Goal: Book appointment/travel/reservation

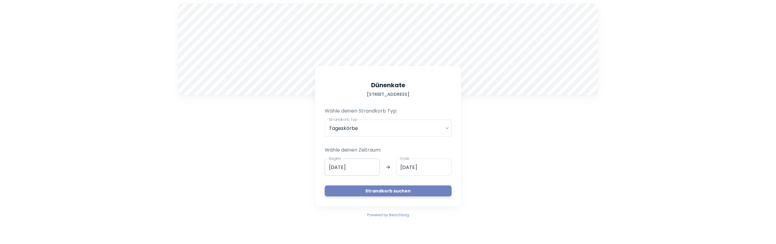
click at [362, 167] on input "[DATE]" at bounding box center [353, 167] width 56 height 17
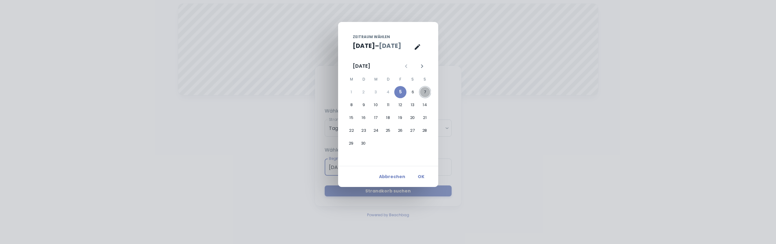
click at [422, 88] on button "7" at bounding box center [425, 92] width 12 height 12
type input "[DATE]"
click at [423, 177] on button "OK" at bounding box center [421, 176] width 20 height 11
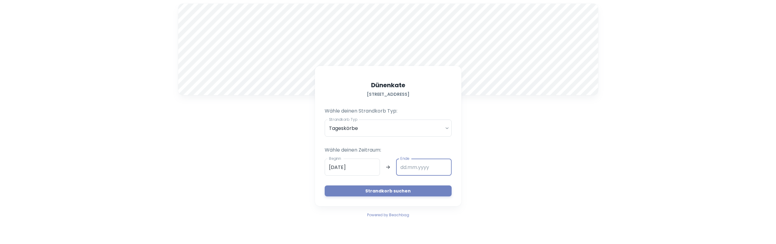
click at [419, 173] on input "Ende" at bounding box center [424, 167] width 56 height 17
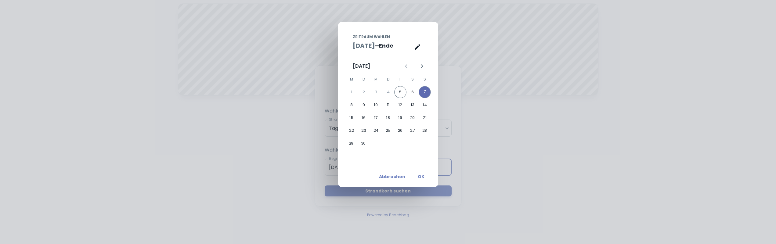
click at [425, 91] on button "7" at bounding box center [425, 92] width 12 height 12
type input "[DATE]"
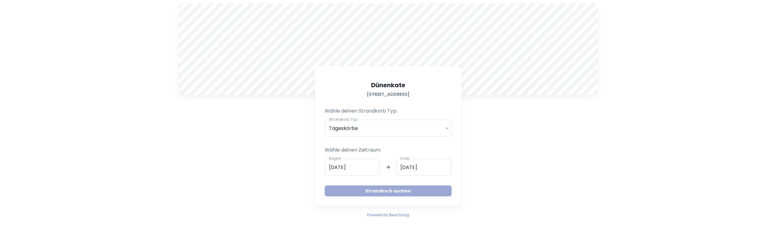
click at [399, 190] on button "Strandkorb suchen" at bounding box center [388, 191] width 127 height 11
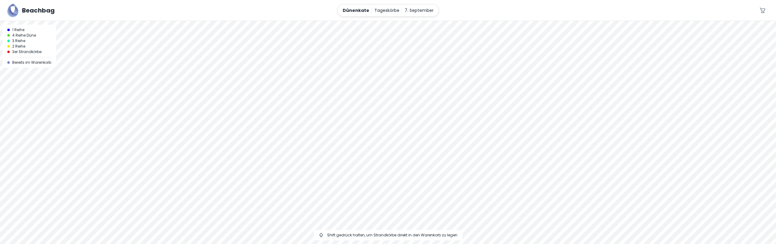
click at [394, 21] on div at bounding box center [388, 21] width 776 height 0
